Goal: Task Accomplishment & Management: Manage account settings

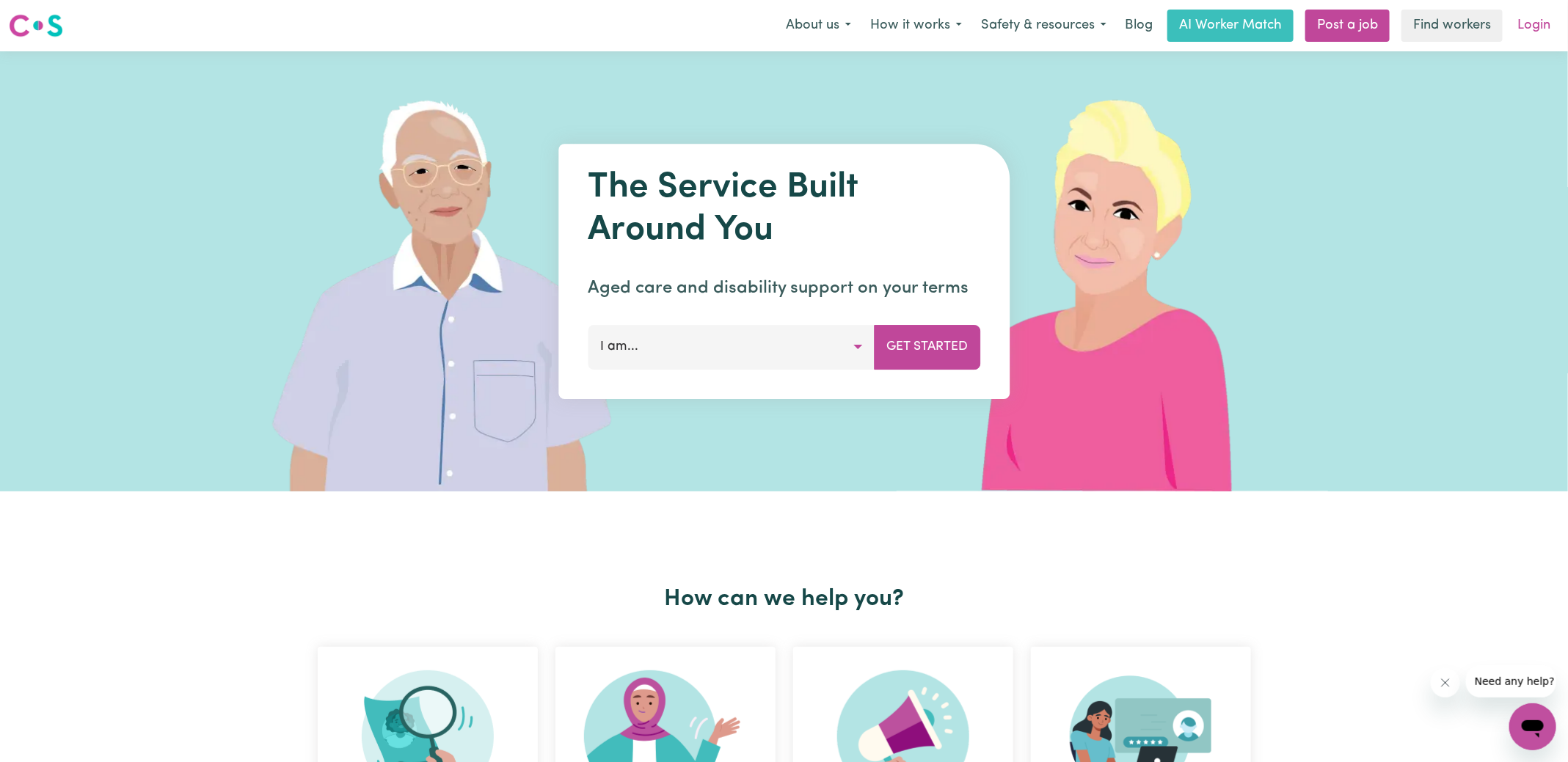
click at [1530, 24] on link "Login" at bounding box center [1534, 26] width 51 height 33
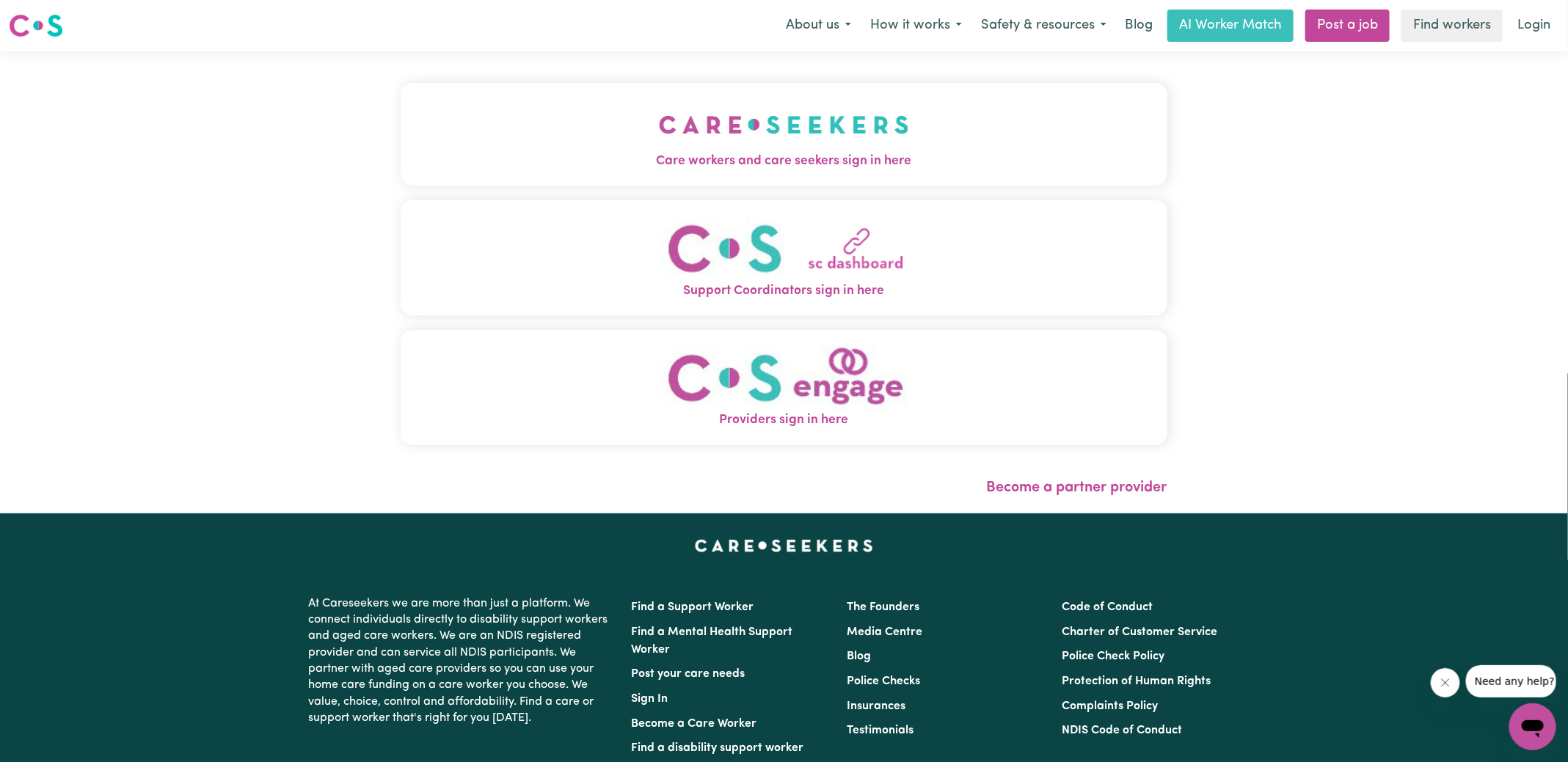
click at [482, 149] on button "Care workers and care seekers sign in here" at bounding box center [784, 134] width 767 height 103
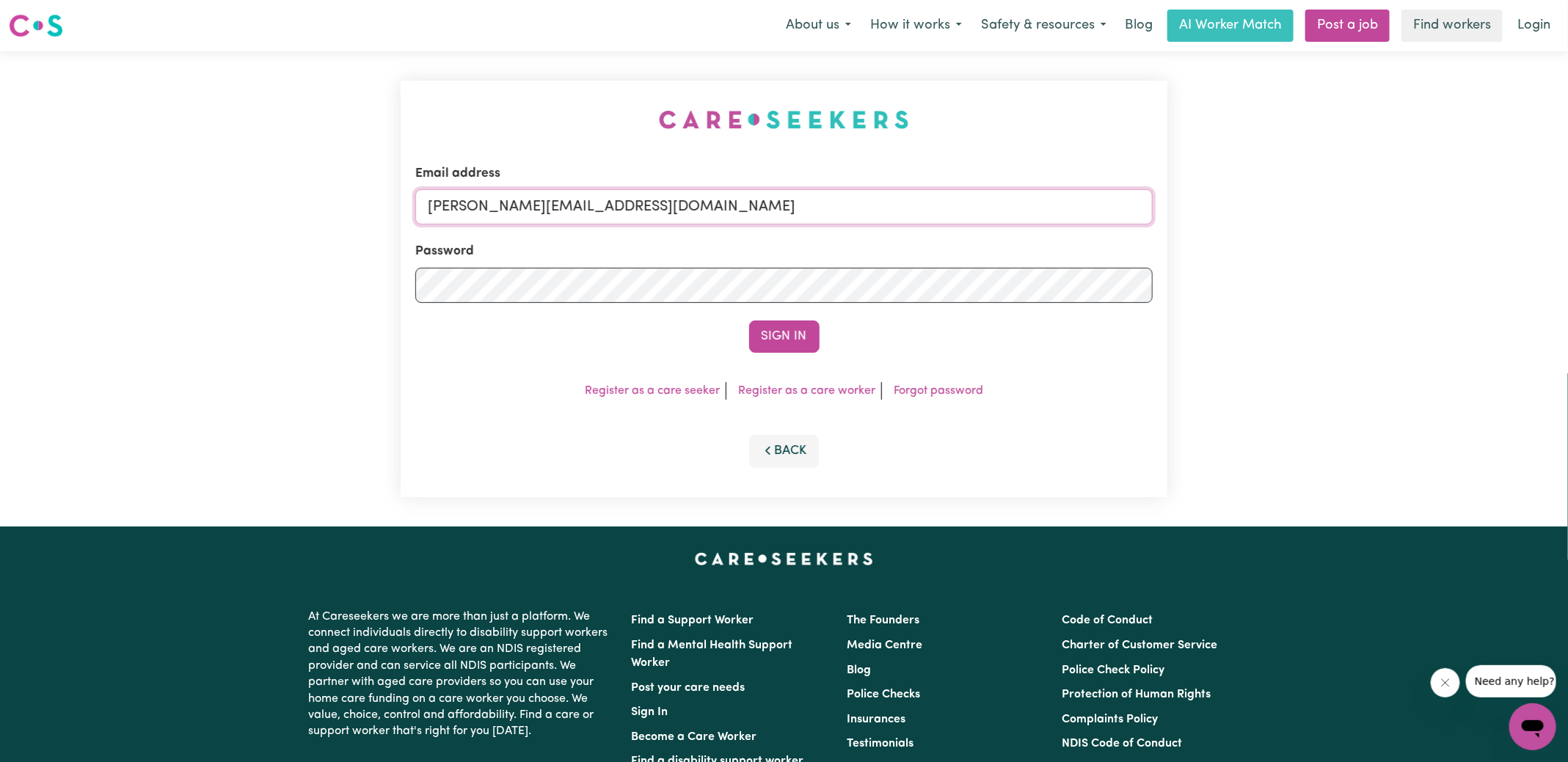
click at [694, 196] on input "[PERSON_NAME][EMAIL_ADDRESS][DOMAIN_NAME]" at bounding box center [784, 206] width 737 height 35
click at [900, 282] on form "Email address [EMAIL_ADDRESS][DOMAIN_NAME] Password Sign In" at bounding box center [784, 259] width 737 height 189
type input "[EMAIL_ADDRESS][DOMAIN_NAME]"
click at [749, 321] on button "Sign In" at bounding box center [784, 337] width 70 height 33
